Goal: Task Accomplishment & Management: Complete application form

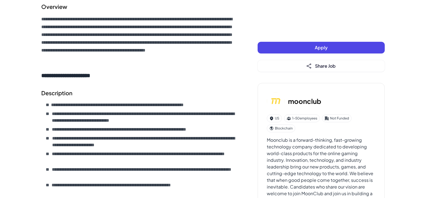
scroll to position [176, 0]
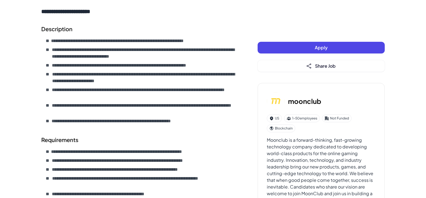
click at [276, 50] on button "Apply" at bounding box center [321, 48] width 127 height 12
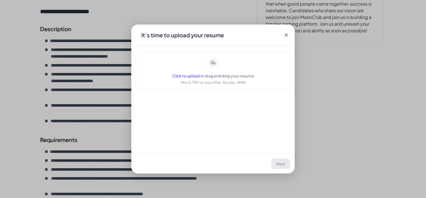
click at [185, 74] on span "Click to upload" at bounding box center [185, 75] width 27 height 5
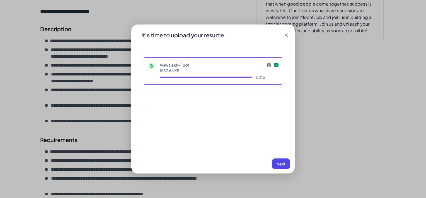
click at [278, 161] on button "Next" at bounding box center [281, 164] width 18 height 11
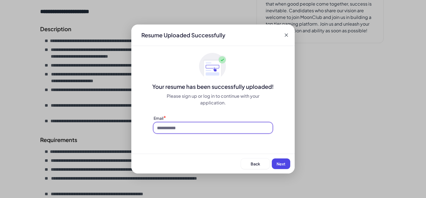
click at [170, 127] on input at bounding box center [213, 128] width 119 height 11
click at [181, 127] on input at bounding box center [213, 128] width 119 height 11
click at [183, 127] on input at bounding box center [213, 128] width 119 height 11
type input "**********"
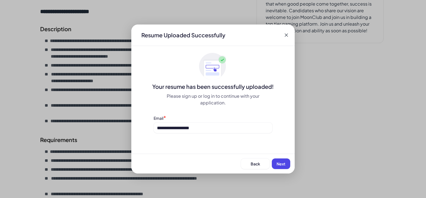
drag, startPoint x: 285, startPoint y: 163, endPoint x: 282, endPoint y: 162, distance: 2.8
click at [284, 163] on button "Next" at bounding box center [281, 164] width 18 height 11
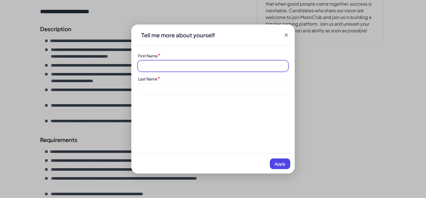
click at [161, 66] on input at bounding box center [213, 66] width 150 height 11
type input "**********"
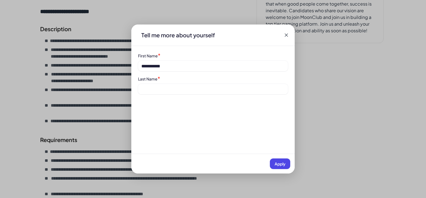
click at [155, 83] on div "Last Name *" at bounding box center [213, 85] width 150 height 19
drag, startPoint x: 155, startPoint y: 83, endPoint x: 157, endPoint y: 88, distance: 4.8
click at [155, 84] on div "Last Name *" at bounding box center [213, 85] width 150 height 19
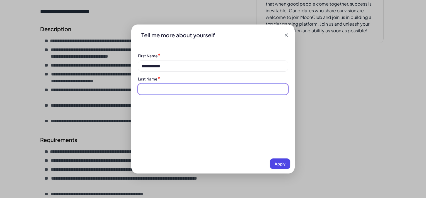
click at [158, 90] on input at bounding box center [213, 89] width 150 height 11
type input "**********"
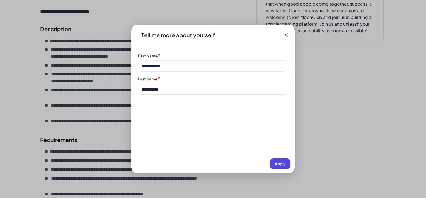
click at [281, 167] on button "Apply" at bounding box center [280, 164] width 20 height 11
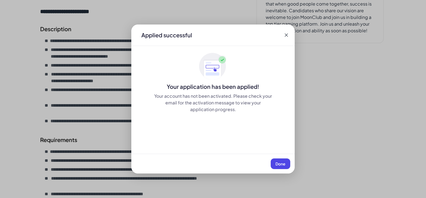
click at [280, 163] on span "Done" at bounding box center [280, 163] width 10 height 5
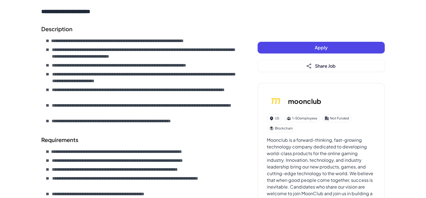
scroll to position [0, 0]
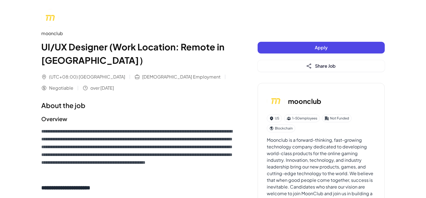
click at [53, 16] on img at bounding box center [50, 18] width 18 height 18
click at [48, 19] on img at bounding box center [50, 18] width 18 height 18
